Goal: Task Accomplishment & Management: Complete application form

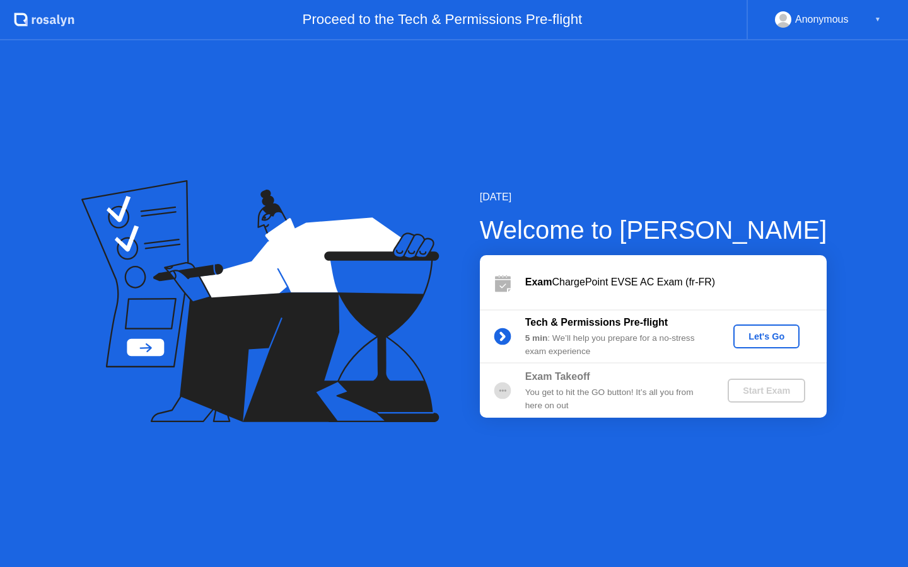
click at [765, 338] on div "Let's Go" at bounding box center [766, 337] width 56 height 10
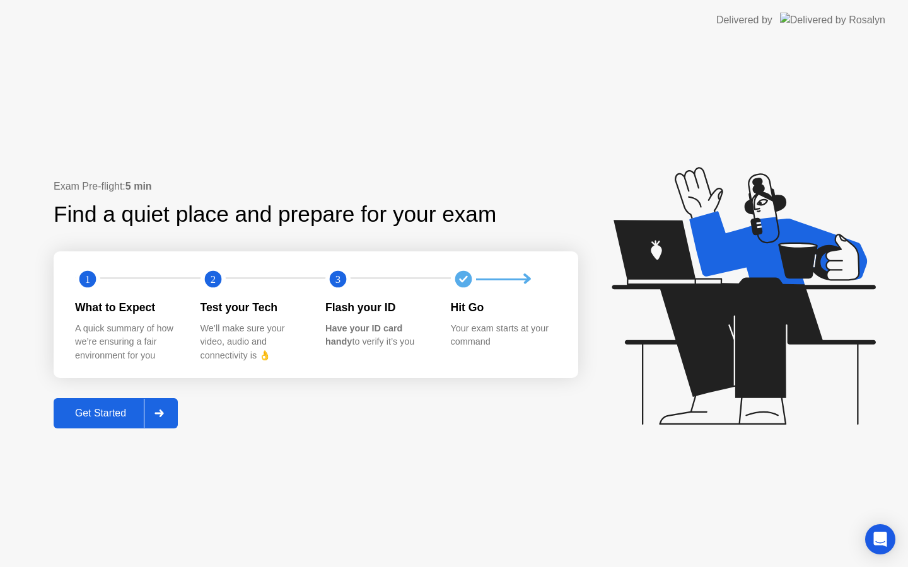
click at [171, 408] on div at bounding box center [159, 413] width 30 height 29
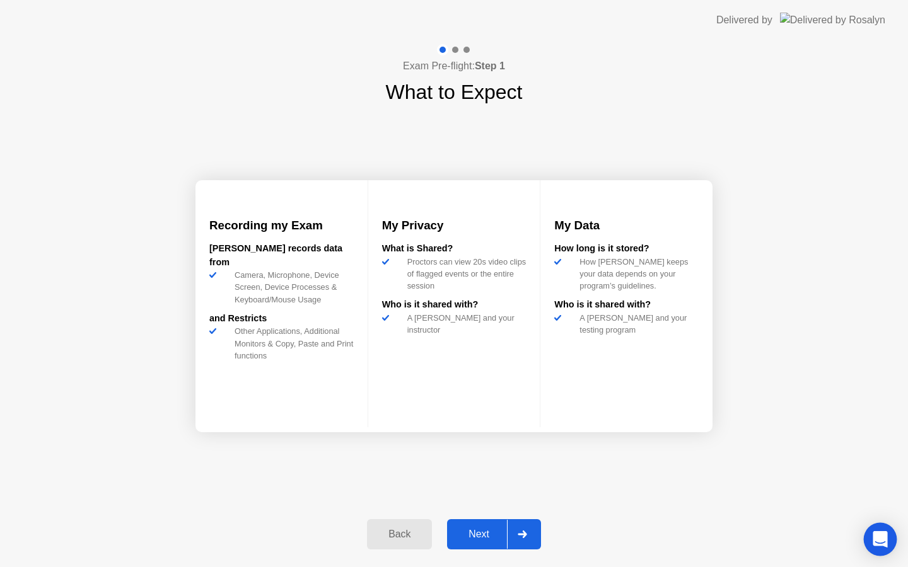
click at [875, 535] on icon "Open Intercom Messenger" at bounding box center [879, 539] width 14 height 16
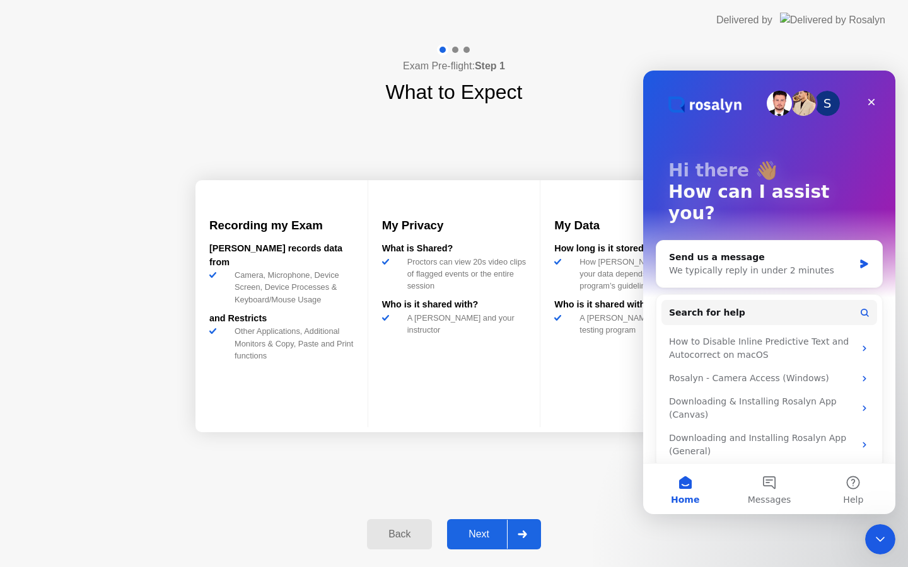
click at [874, 537] on icon "Close Intercom Messenger" at bounding box center [879, 539] width 15 height 15
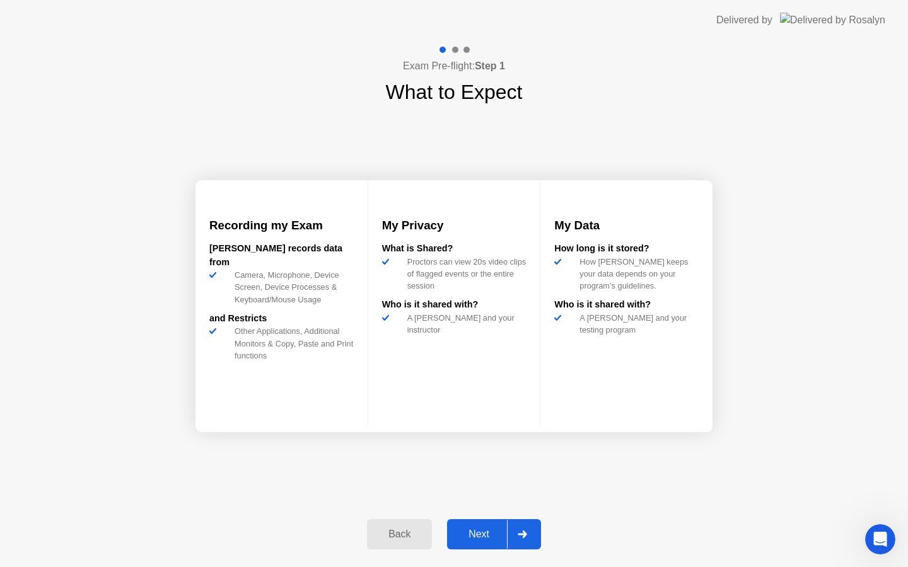
click at [524, 529] on div at bounding box center [522, 534] width 30 height 29
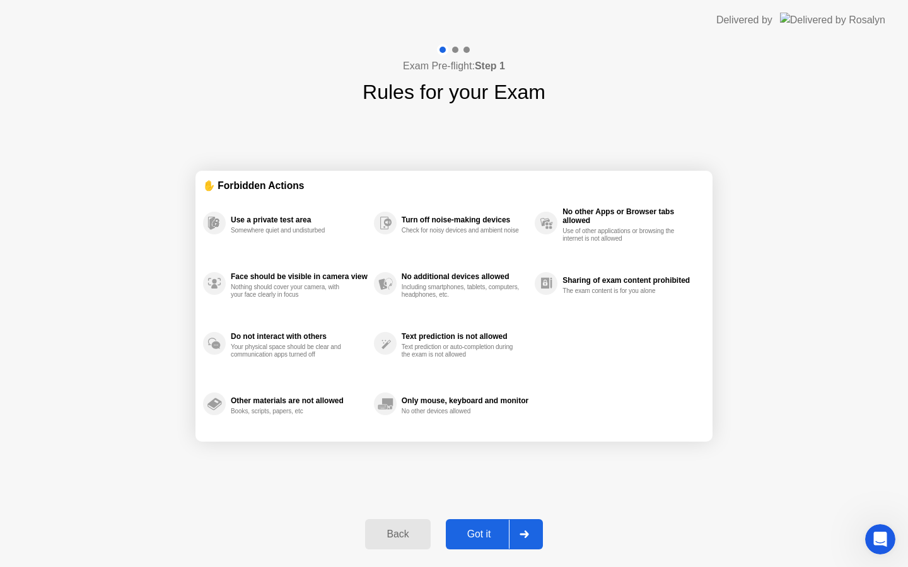
click at [533, 530] on div at bounding box center [524, 534] width 30 height 29
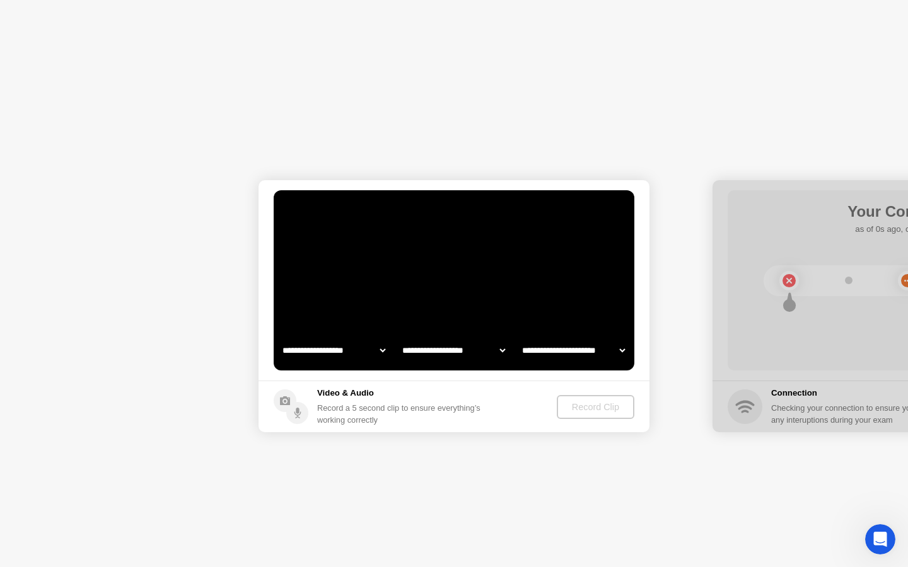
select select "**********"
select select "*******"
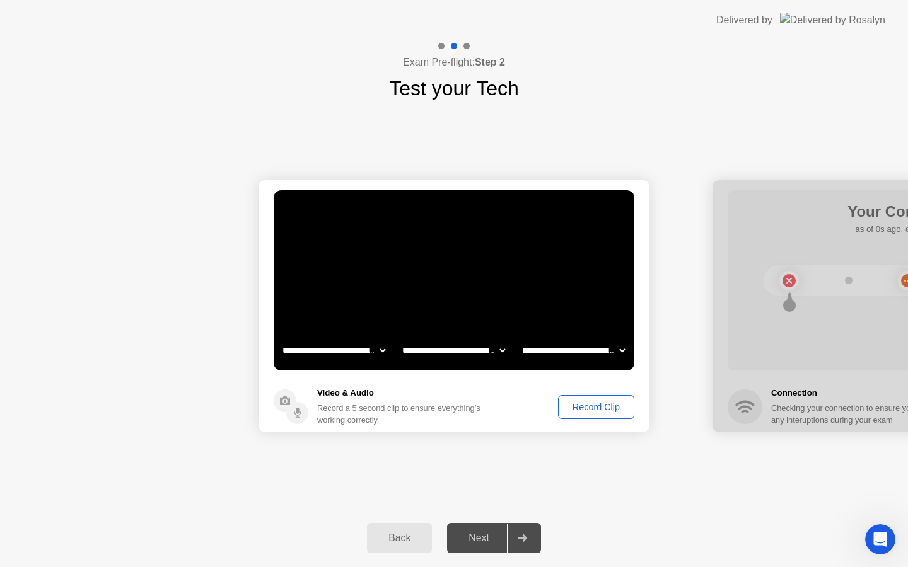
click at [596, 409] on div "Record Clip" at bounding box center [595, 407] width 67 height 10
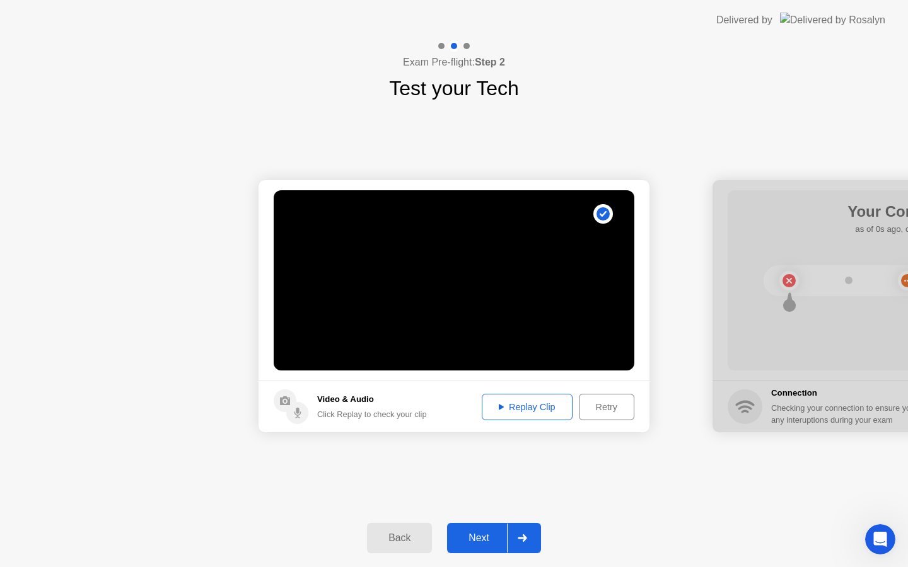
click at [509, 403] on div "Replay Clip" at bounding box center [527, 407] width 82 height 10
click at [521, 537] on icon at bounding box center [522, 539] width 9 height 8
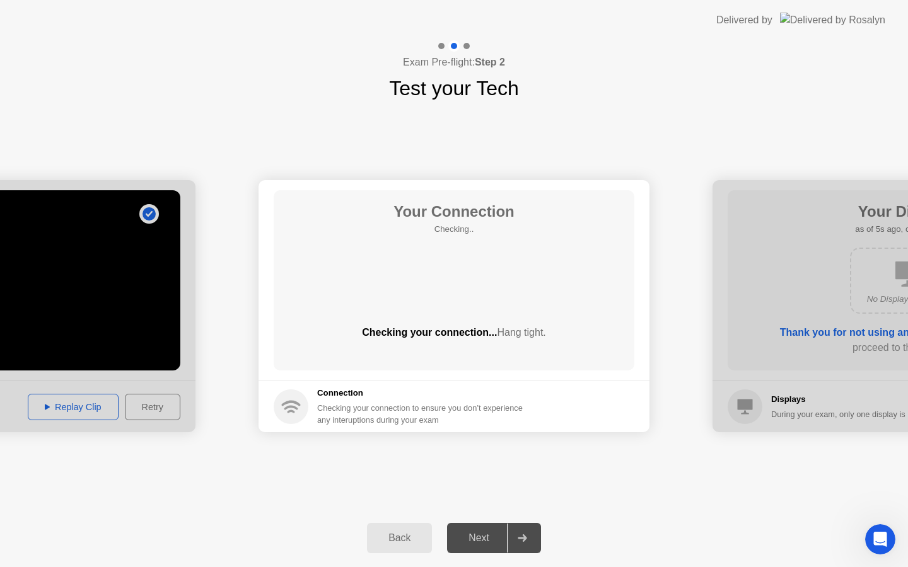
click at [419, 541] on div "Back" at bounding box center [399, 538] width 57 height 11
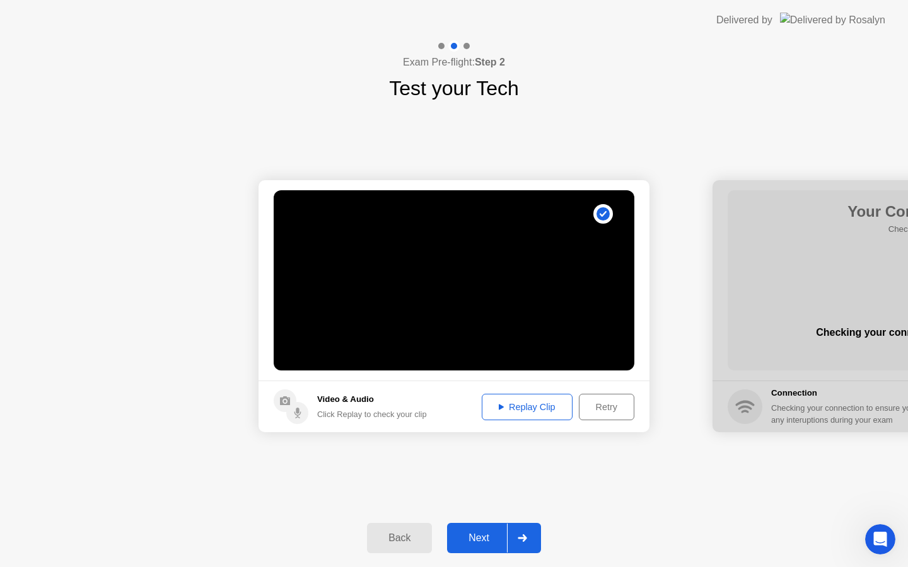
click at [517, 538] on div at bounding box center [522, 538] width 30 height 29
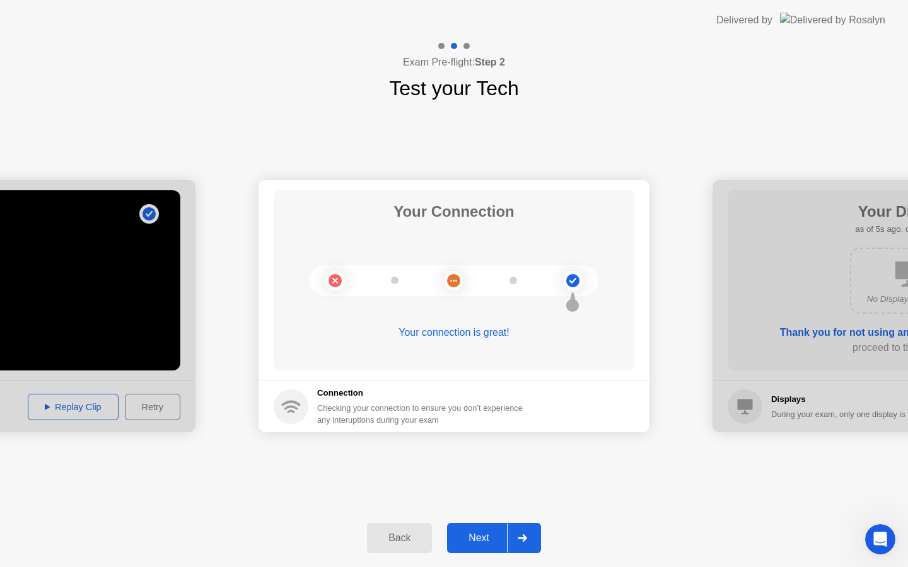
click at [512, 538] on div at bounding box center [522, 538] width 30 height 29
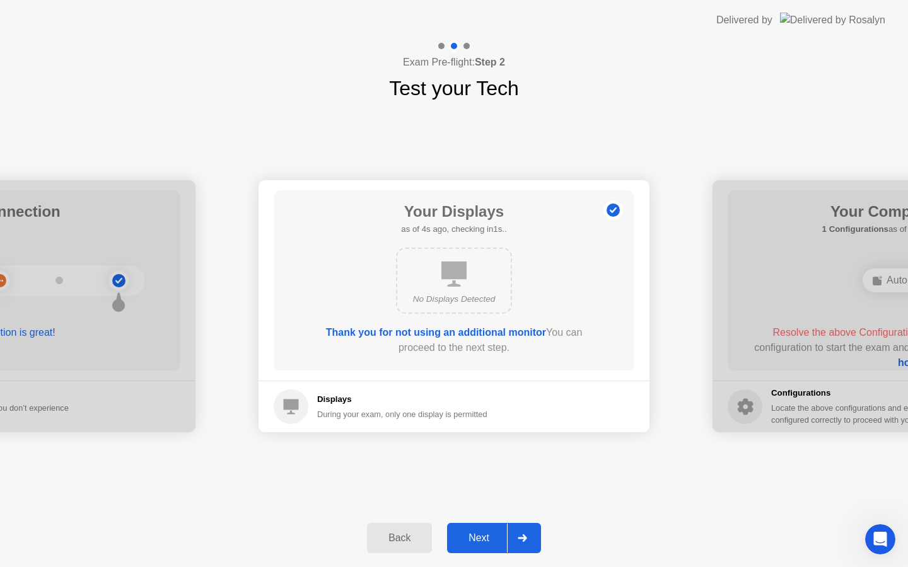
click at [524, 540] on icon at bounding box center [522, 539] width 9 height 8
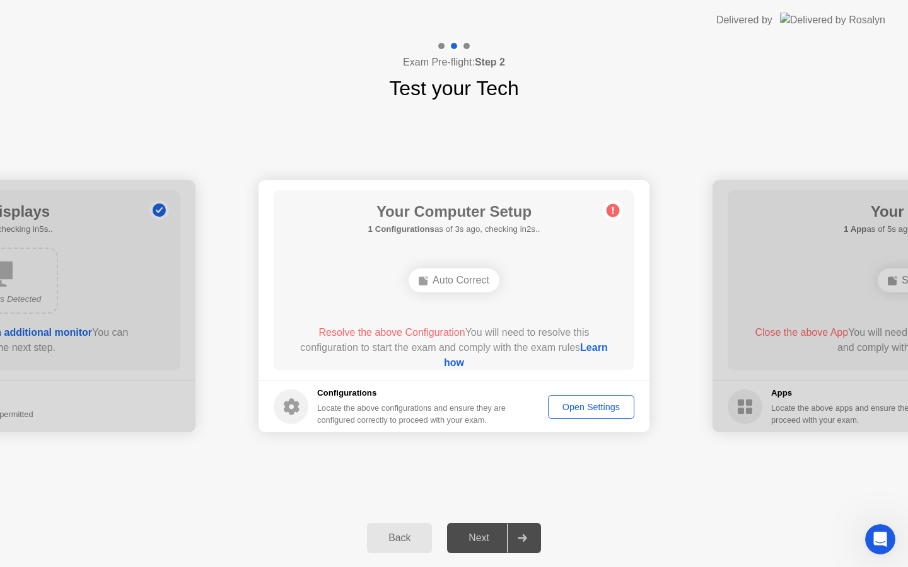
click at [524, 540] on icon at bounding box center [522, 539] width 9 height 8
click at [564, 408] on div "Open Settings" at bounding box center [591, 407] width 78 height 10
click at [480, 292] on div "Auto Correct" at bounding box center [453, 281] width 91 height 24
click at [463, 279] on div "Auto Correct" at bounding box center [453, 281] width 91 height 24
click at [420, 285] on rect at bounding box center [423, 281] width 9 height 9
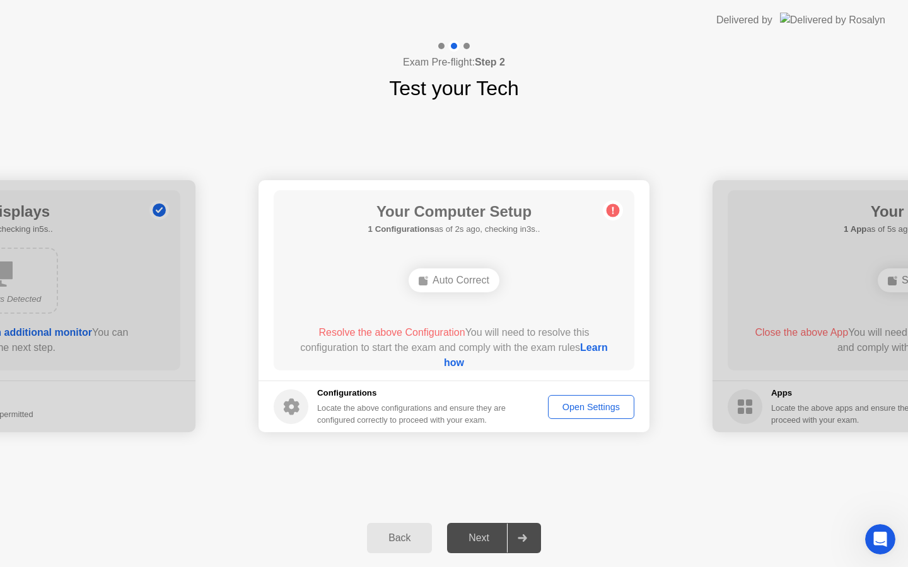
click at [428, 272] on div "Auto Correct" at bounding box center [453, 281] width 91 height 24
click at [415, 277] on div "Auto Correct" at bounding box center [453, 281] width 91 height 24
click at [422, 280] on rect at bounding box center [423, 281] width 9 height 9
click at [560, 412] on div "Open Settings" at bounding box center [591, 407] width 78 height 10
click at [456, 282] on div "Auto Correct" at bounding box center [453, 281] width 91 height 24
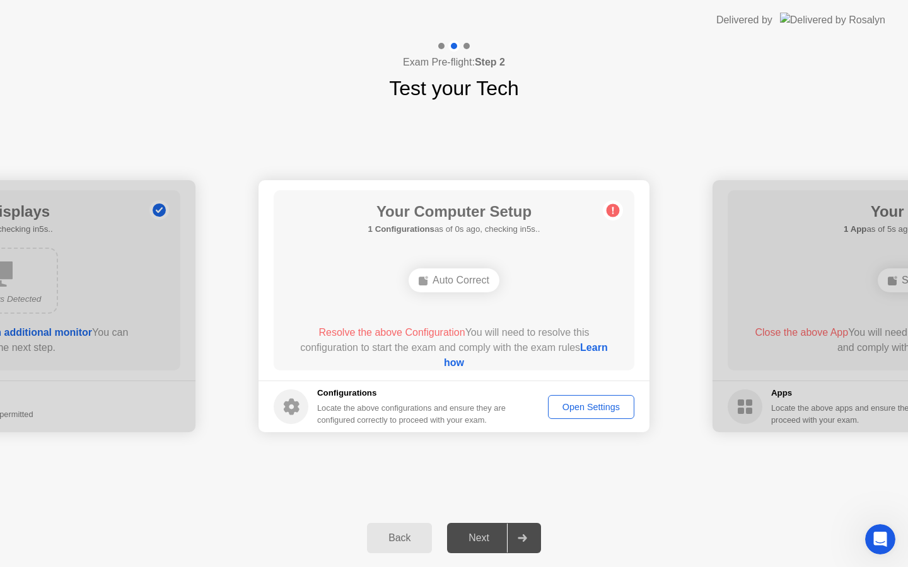
click at [615, 213] on circle at bounding box center [612, 210] width 13 height 13
click at [466, 286] on div "Auto Correct" at bounding box center [453, 281] width 91 height 24
click at [456, 365] on link "Learn how" at bounding box center [526, 355] width 164 height 26
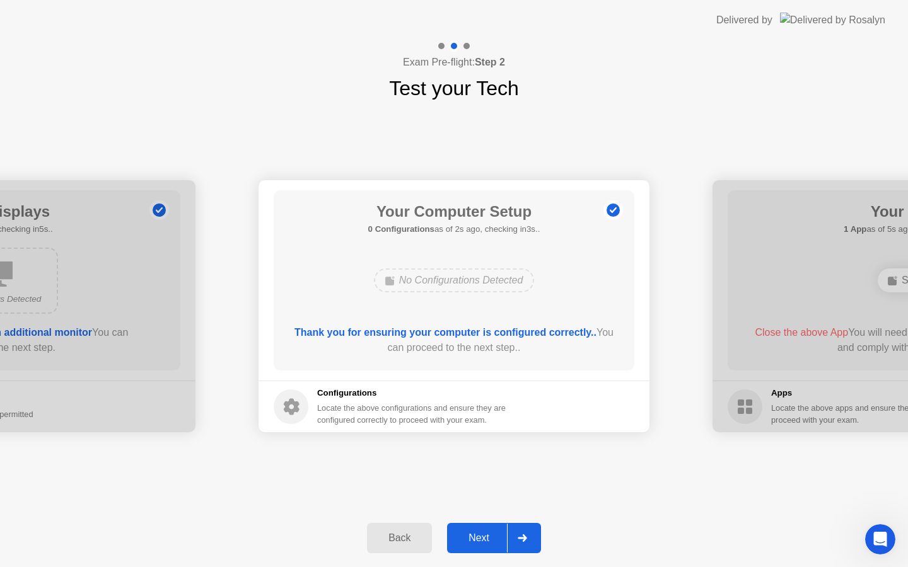
click at [527, 535] on icon at bounding box center [522, 539] width 9 height 8
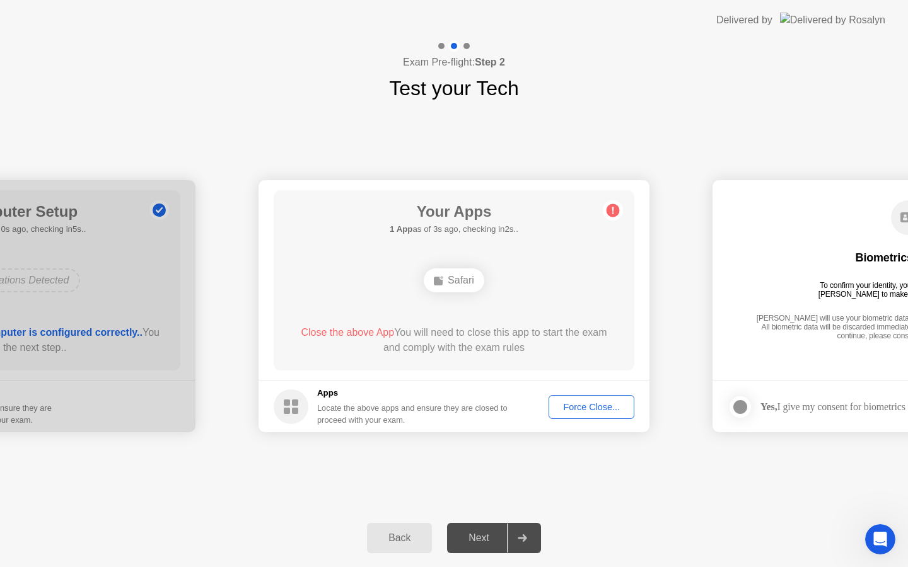
click at [570, 405] on div "Force Close..." at bounding box center [591, 407] width 77 height 10
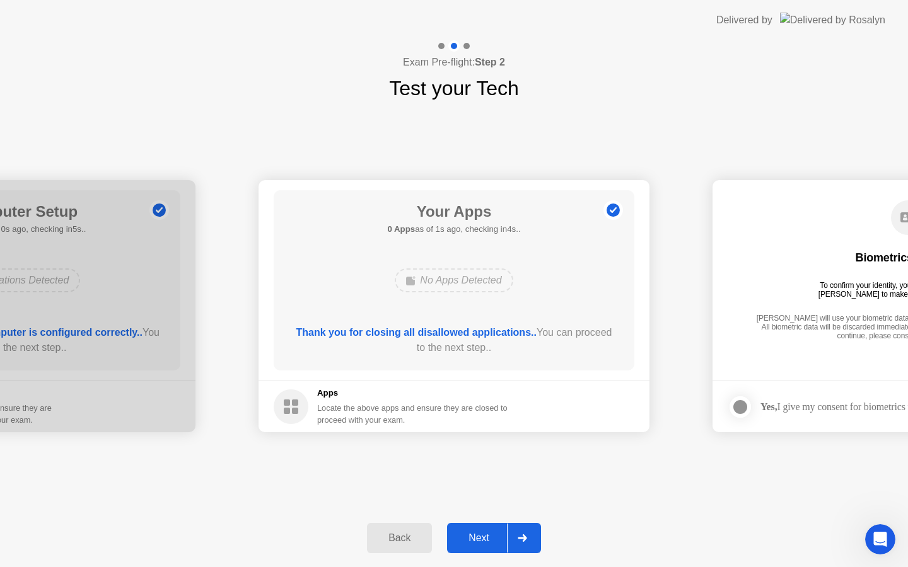
click at [526, 553] on div "Back Next" at bounding box center [454, 538] width 908 height 58
click at [526, 549] on div at bounding box center [522, 538] width 30 height 29
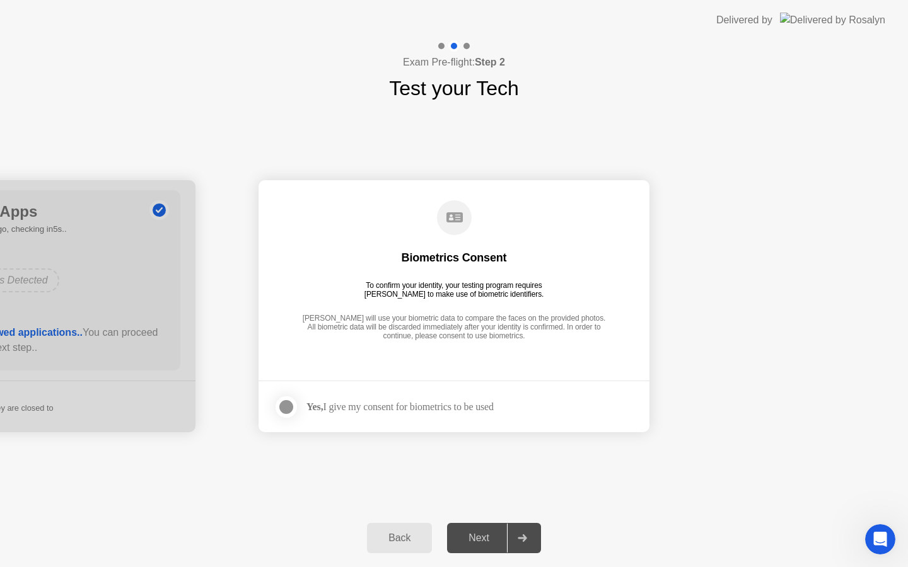
click at [291, 405] on div at bounding box center [286, 407] width 15 height 15
click at [522, 545] on div at bounding box center [522, 538] width 30 height 29
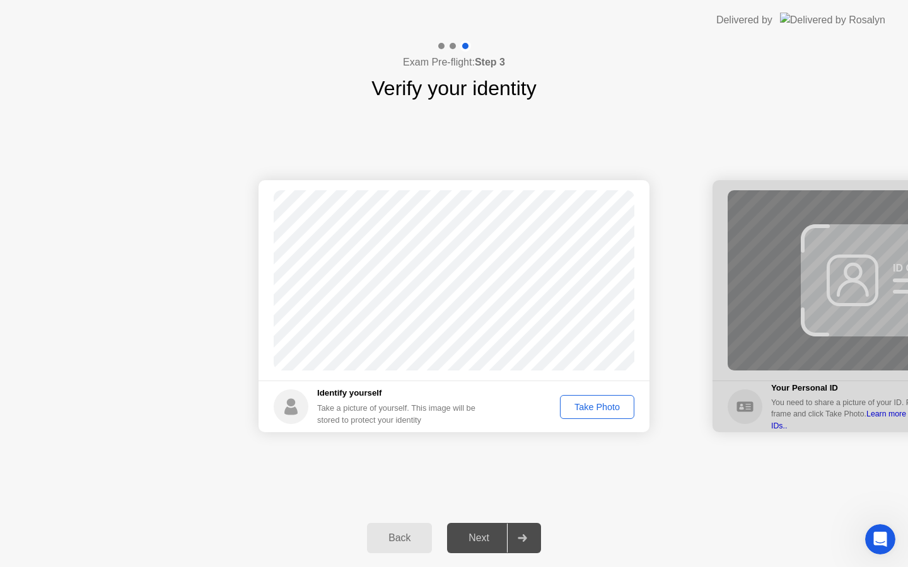
click at [753, 402] on div at bounding box center [907, 306] width 391 height 252
click at [610, 406] on div "Take Photo" at bounding box center [597, 407] width 66 height 10
click at [530, 541] on div at bounding box center [522, 538] width 30 height 29
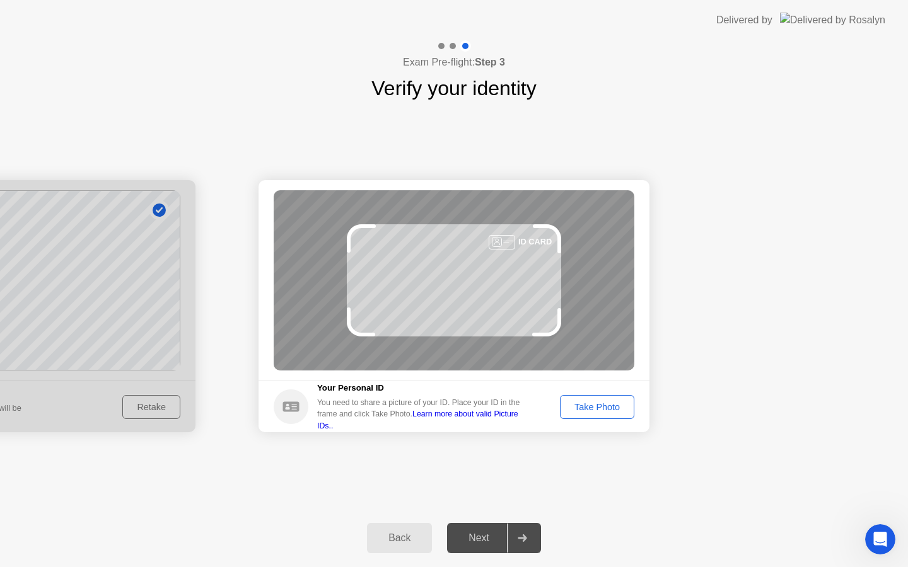
click at [530, 541] on div at bounding box center [522, 538] width 30 height 29
click at [588, 409] on div "Take Photo" at bounding box center [597, 407] width 66 height 10
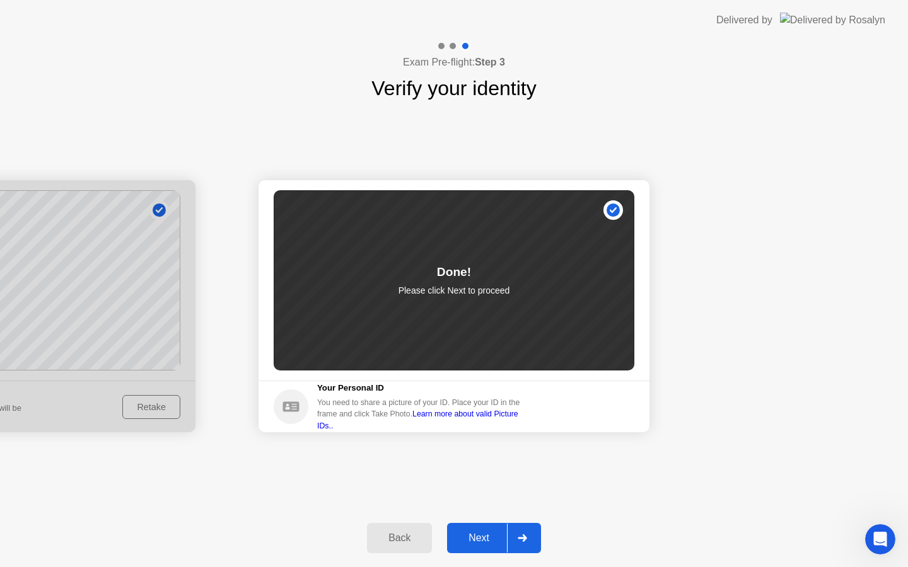
click at [523, 545] on div at bounding box center [522, 538] width 30 height 29
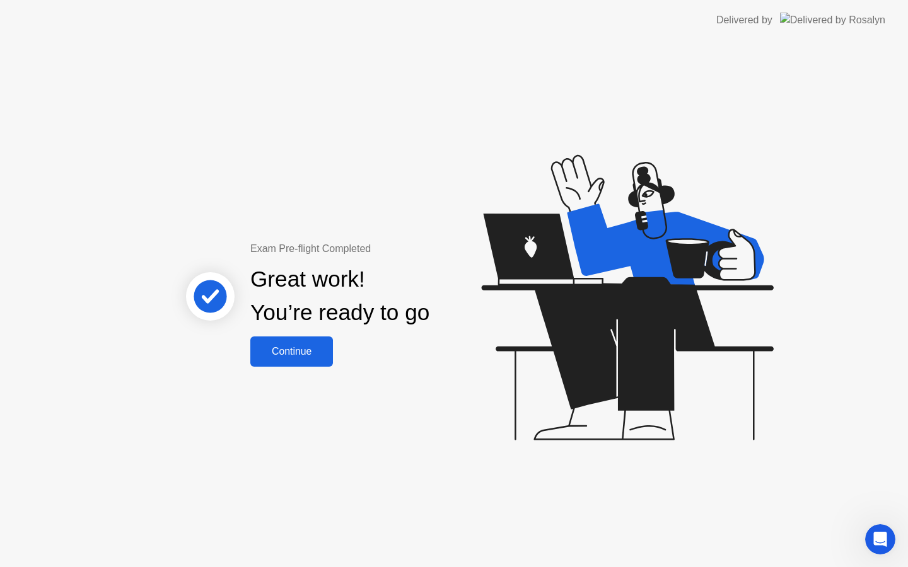
click at [286, 355] on div "Continue" at bounding box center [291, 351] width 75 height 11
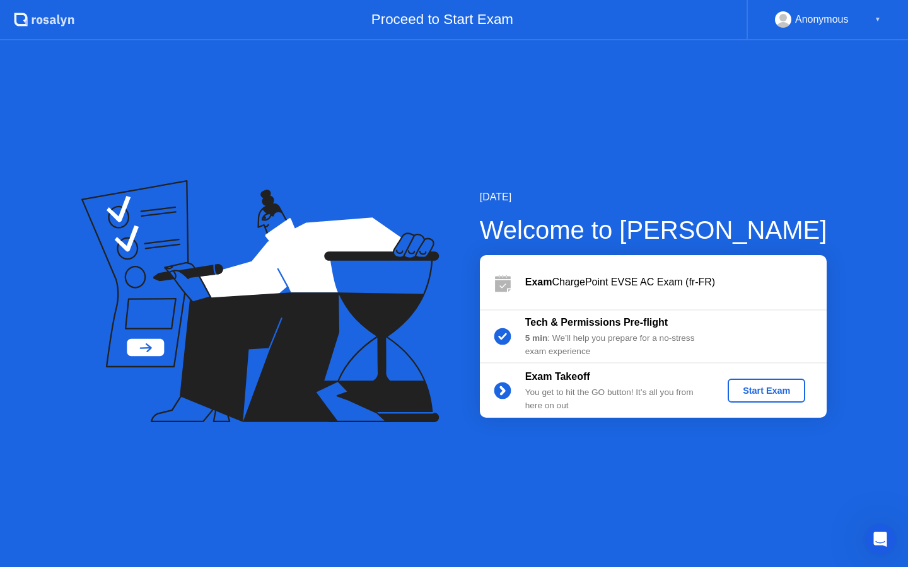
click at [740, 391] on div "Start Exam" at bounding box center [765, 391] width 67 height 10
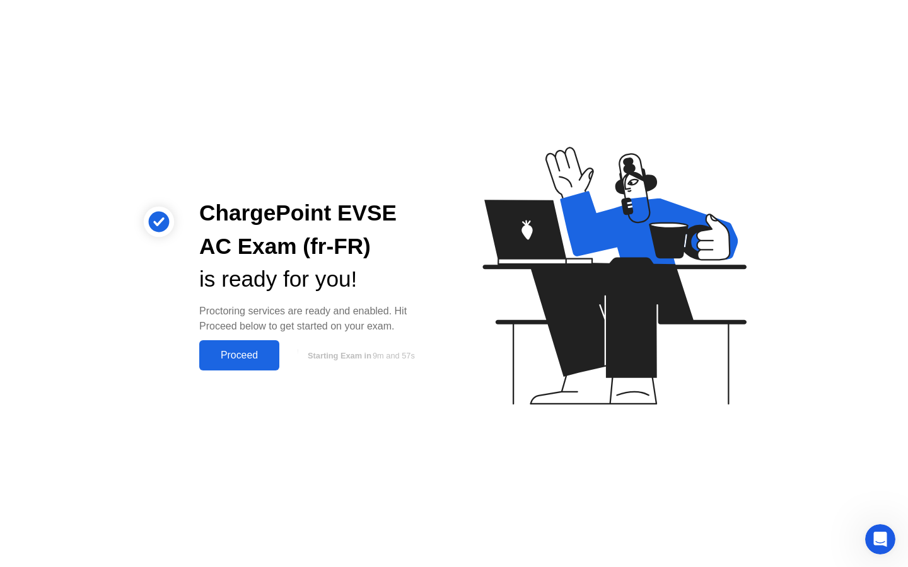
click at [252, 352] on div "Proceed" at bounding box center [239, 355] width 72 height 11
